Goal: Task Accomplishment & Management: Use online tool/utility

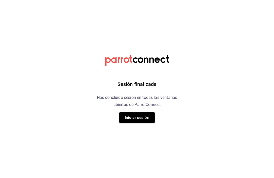
click at [147, 112] on button "Iniciar sesión" at bounding box center [136, 117] width 35 height 11
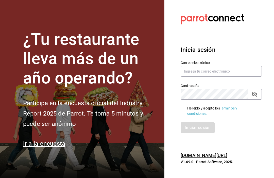
click at [183, 114] on input "He leído y acepto los Términos y condiciones." at bounding box center [182, 111] width 5 height 5
checkbox input "true"
click at [208, 133] on button "Iniciar sesión" at bounding box center [197, 128] width 34 height 11
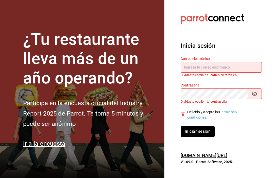
type input "[EMAIL_ADDRESS][DOMAIN_NAME]"
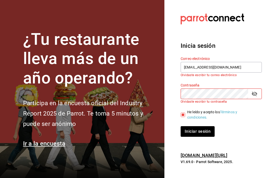
click at [197, 136] on button "Iniciar sesión" at bounding box center [197, 131] width 34 height 11
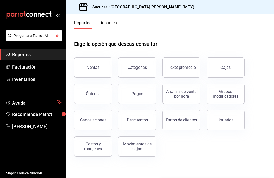
click at [99, 65] on button "Ventas" at bounding box center [93, 68] width 38 height 20
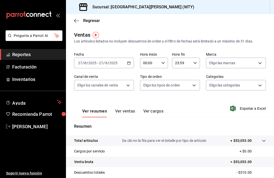
click at [126, 112] on button "Ver ventas" at bounding box center [125, 113] width 20 height 9
